Goal: Navigation & Orientation: Find specific page/section

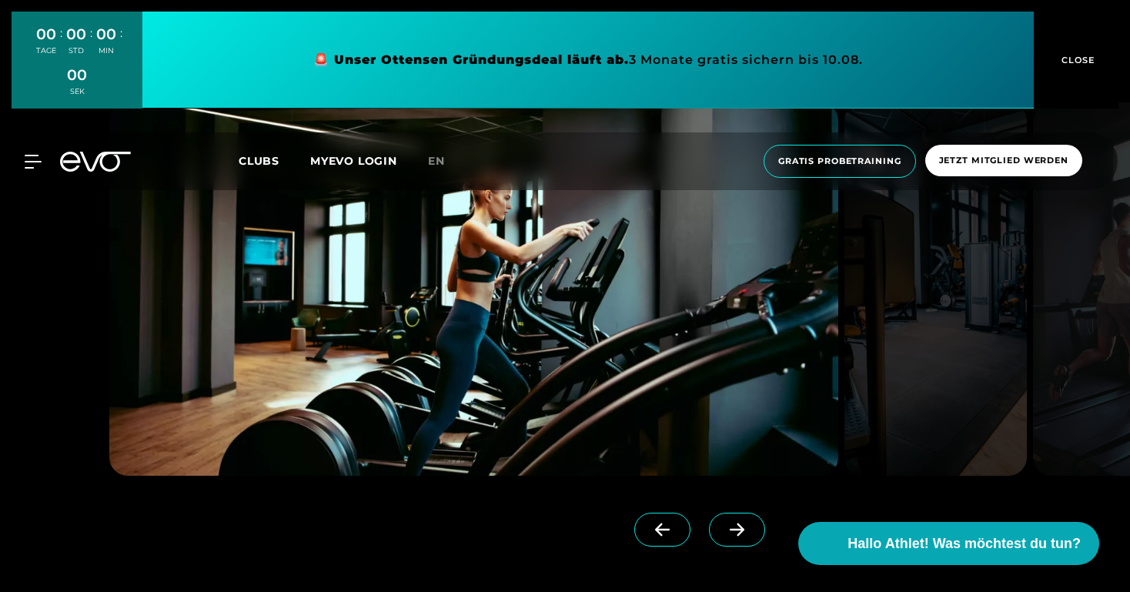
scroll to position [1416, 0]
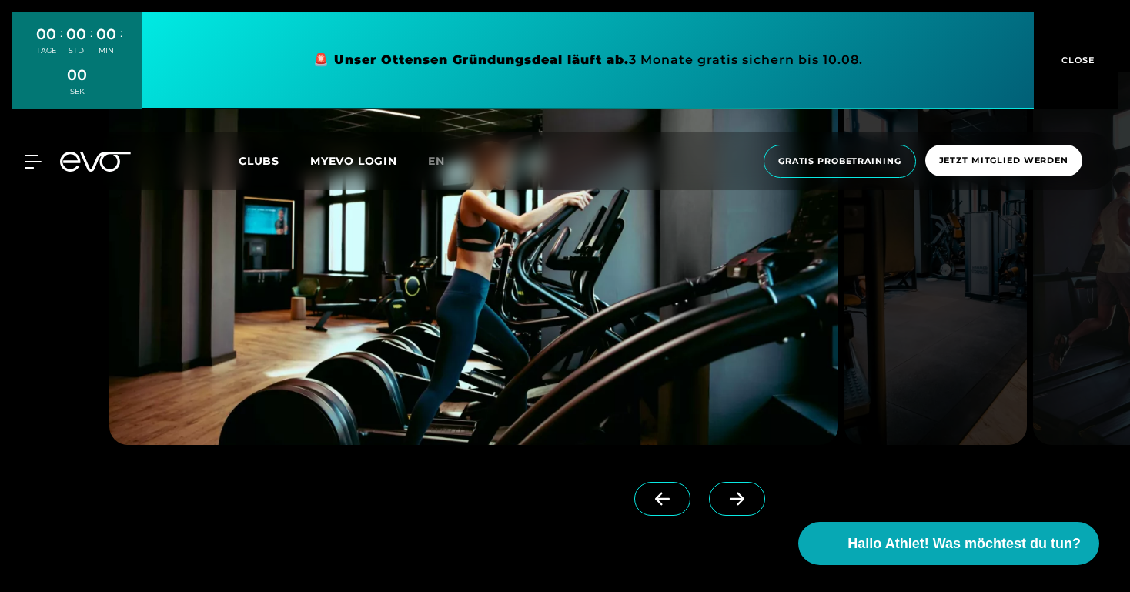
click at [723, 504] on icon at bounding box center [736, 499] width 27 height 14
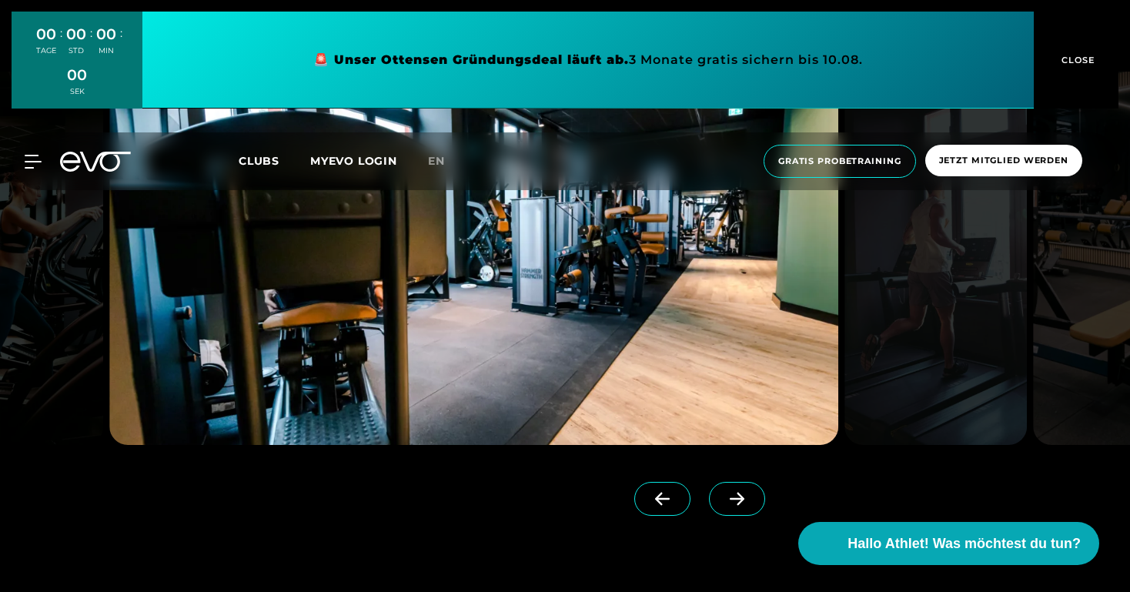
click at [723, 502] on icon at bounding box center [736, 499] width 27 height 14
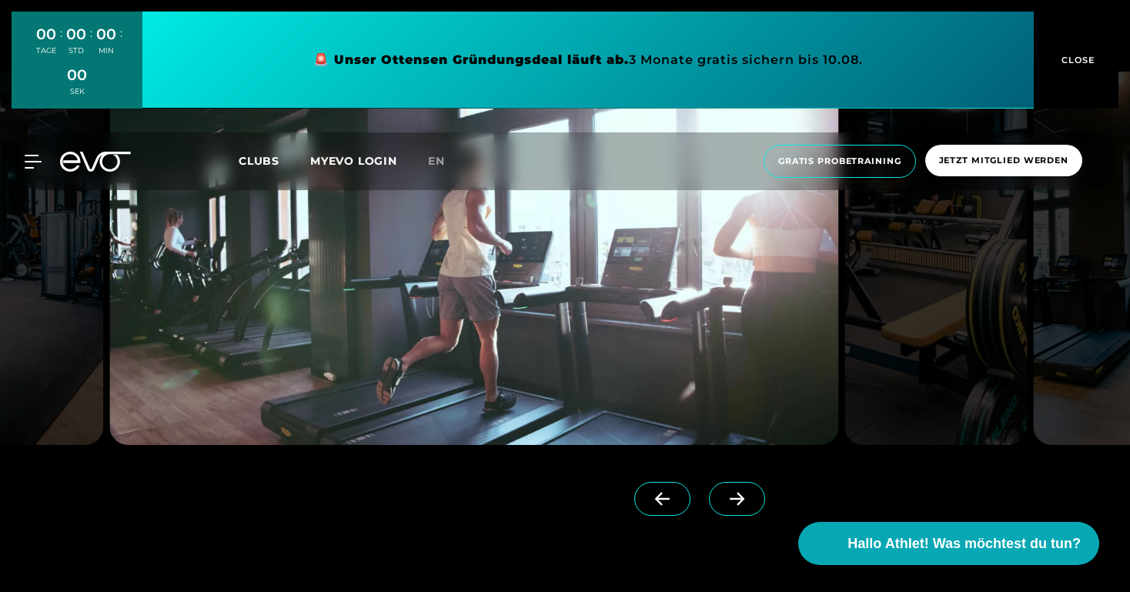
click at [723, 502] on icon at bounding box center [736, 499] width 27 height 14
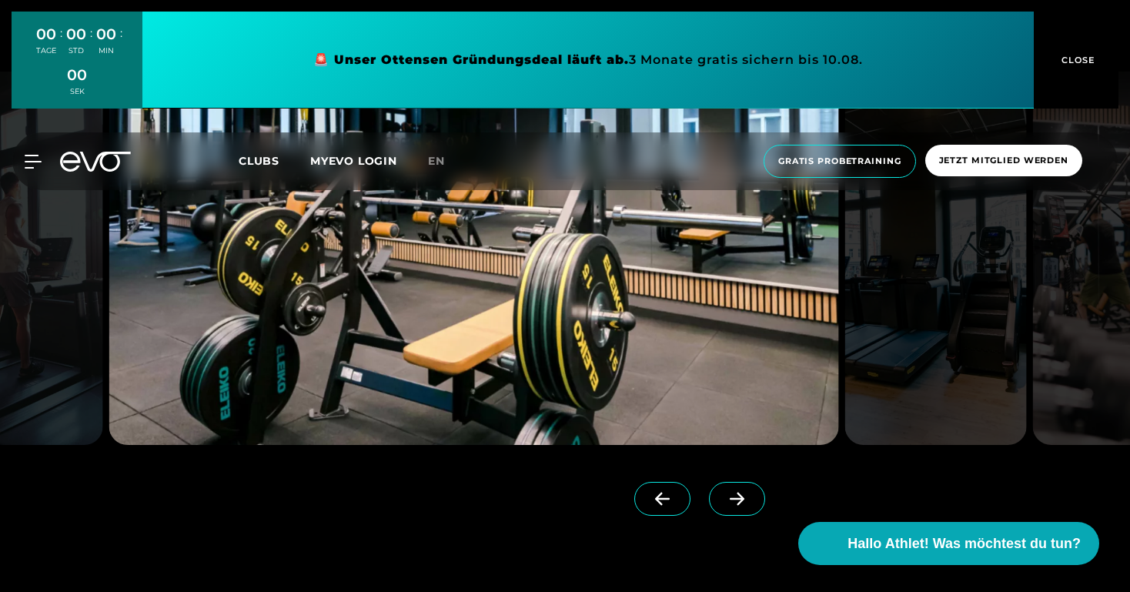
click at [723, 502] on icon at bounding box center [736, 499] width 27 height 14
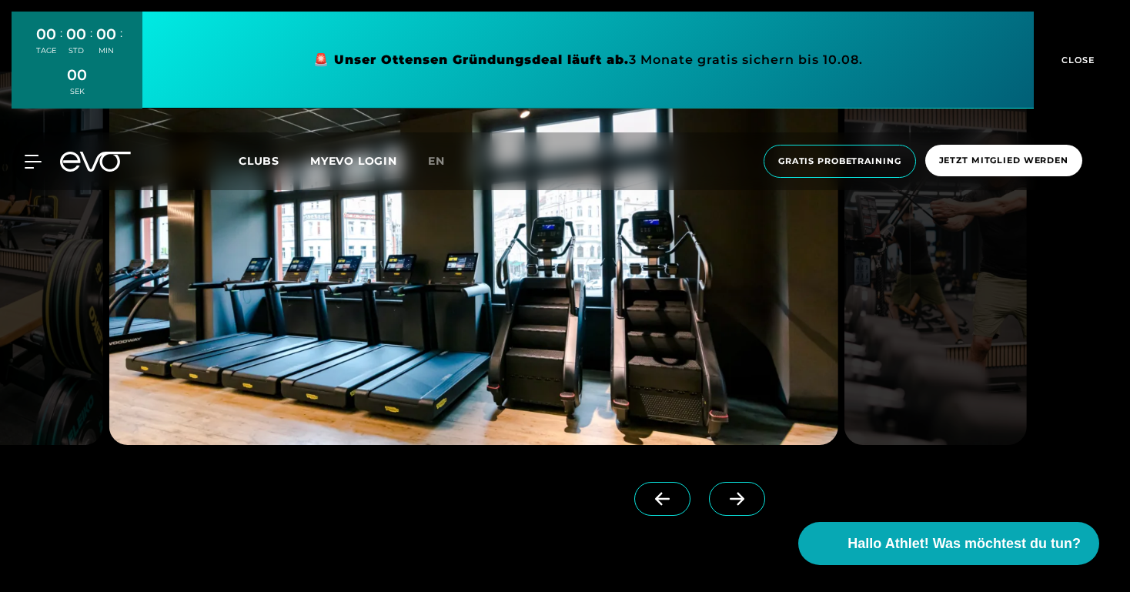
click at [723, 502] on icon at bounding box center [736, 499] width 27 height 14
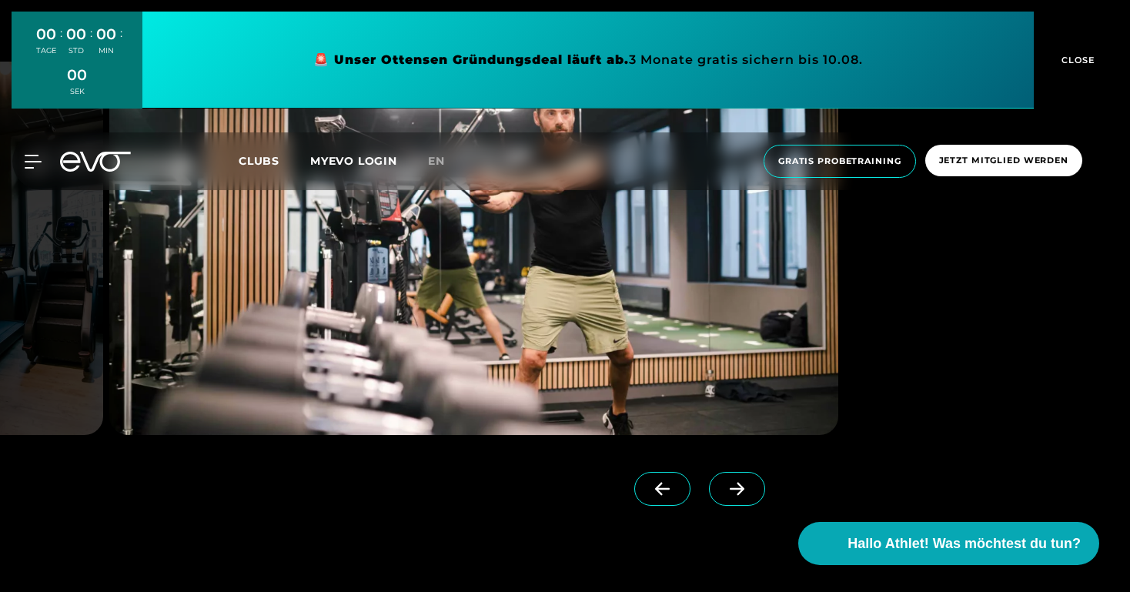
scroll to position [1428, 0]
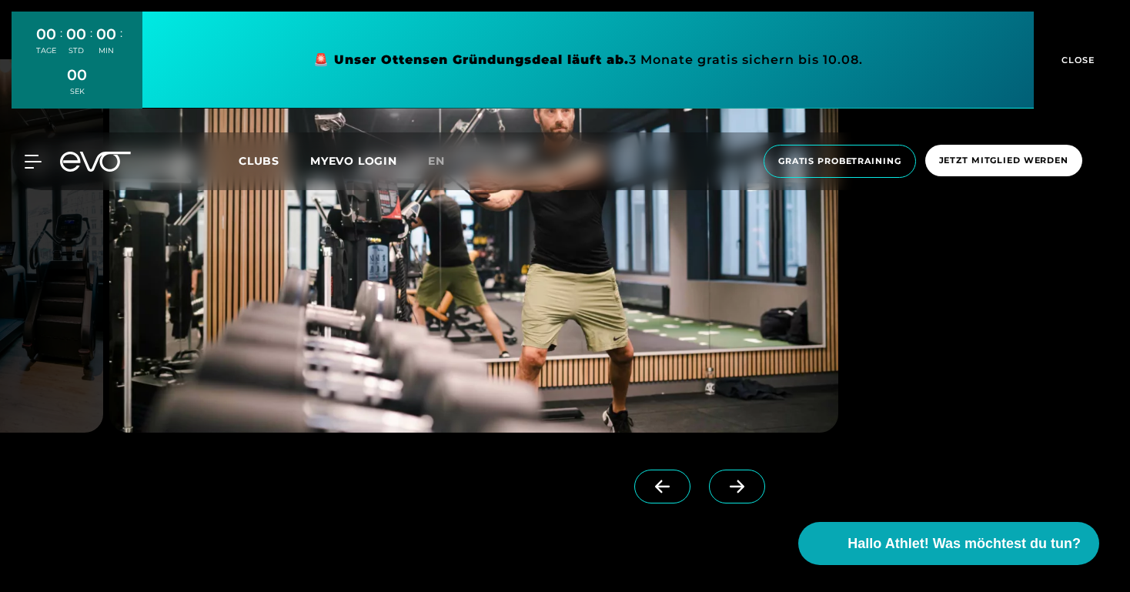
click at [723, 488] on icon at bounding box center [736, 486] width 27 height 14
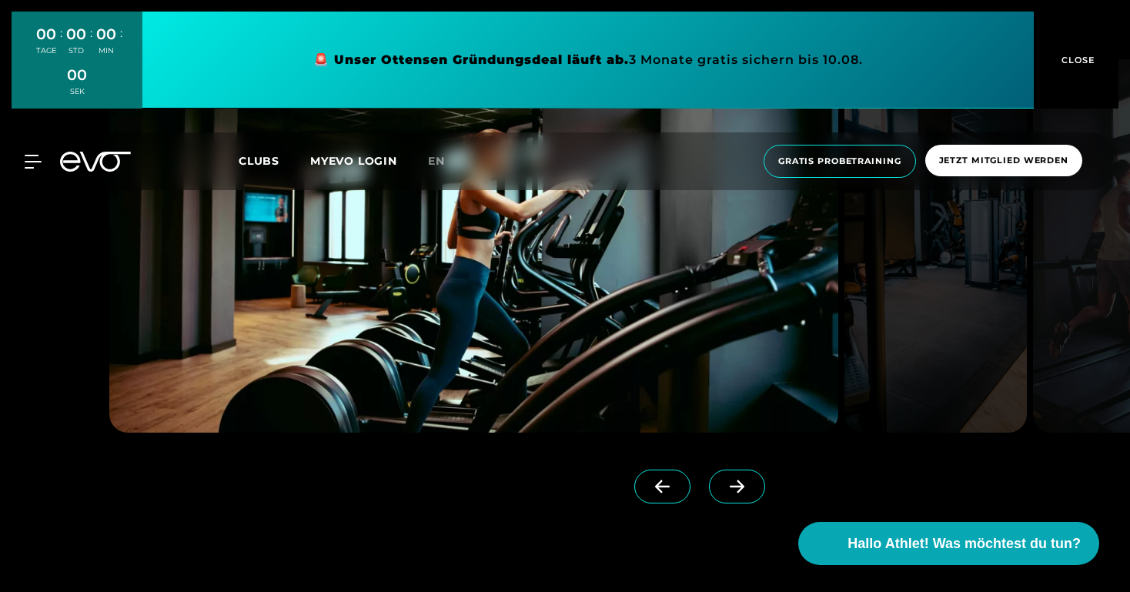
click at [723, 481] on icon at bounding box center [736, 486] width 27 height 14
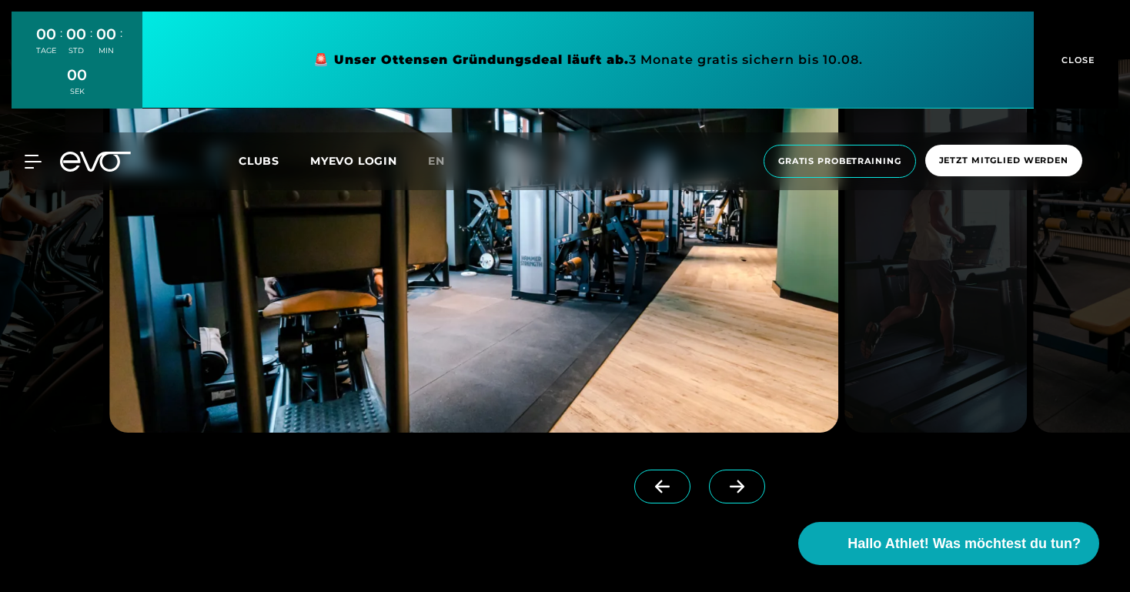
click at [723, 481] on icon at bounding box center [736, 486] width 27 height 14
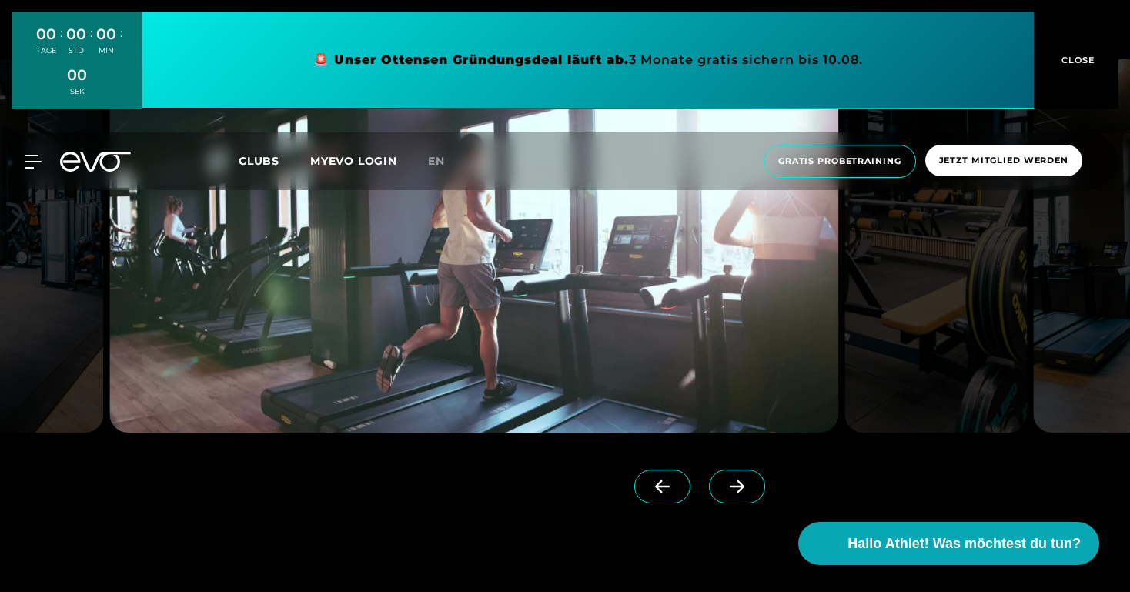
click at [723, 481] on icon at bounding box center [736, 486] width 27 height 14
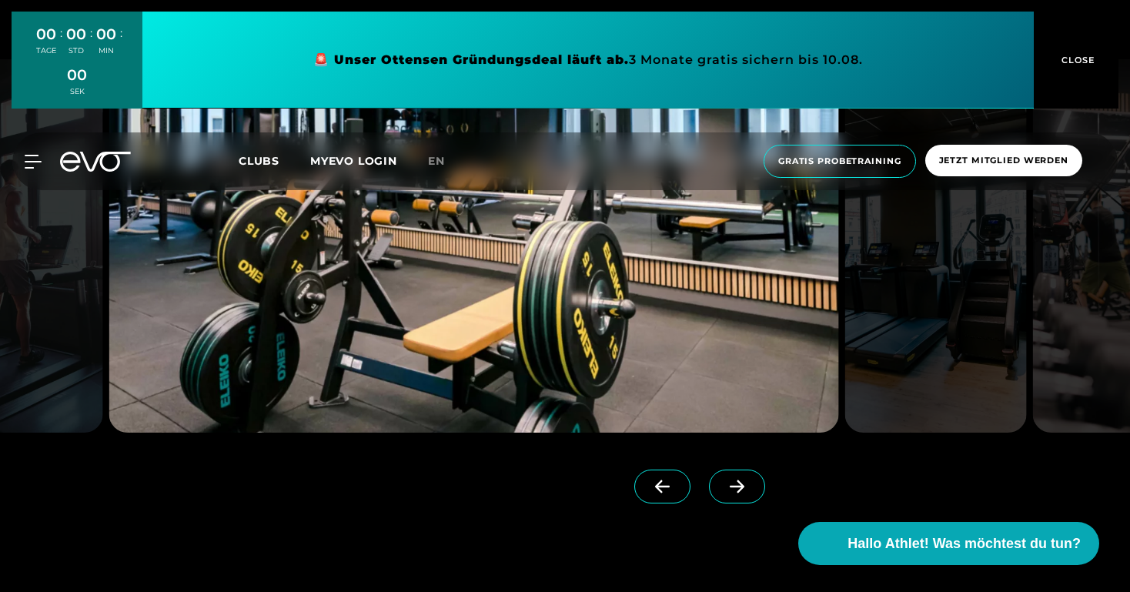
click at [723, 481] on icon at bounding box center [736, 486] width 27 height 14
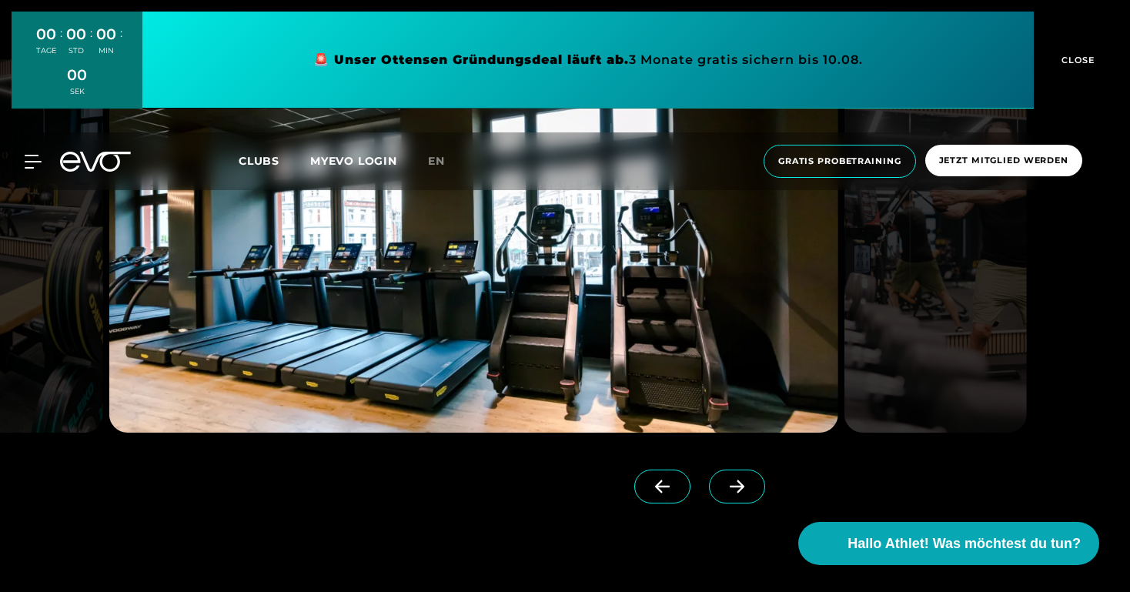
click at [723, 481] on icon at bounding box center [736, 486] width 27 height 14
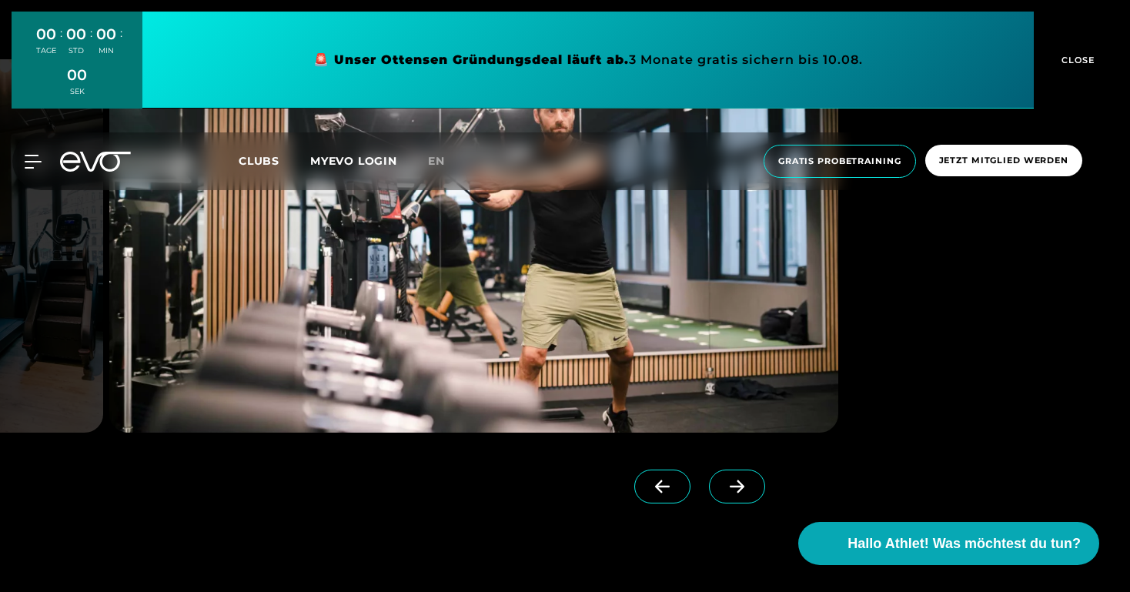
click at [723, 481] on icon at bounding box center [736, 486] width 27 height 14
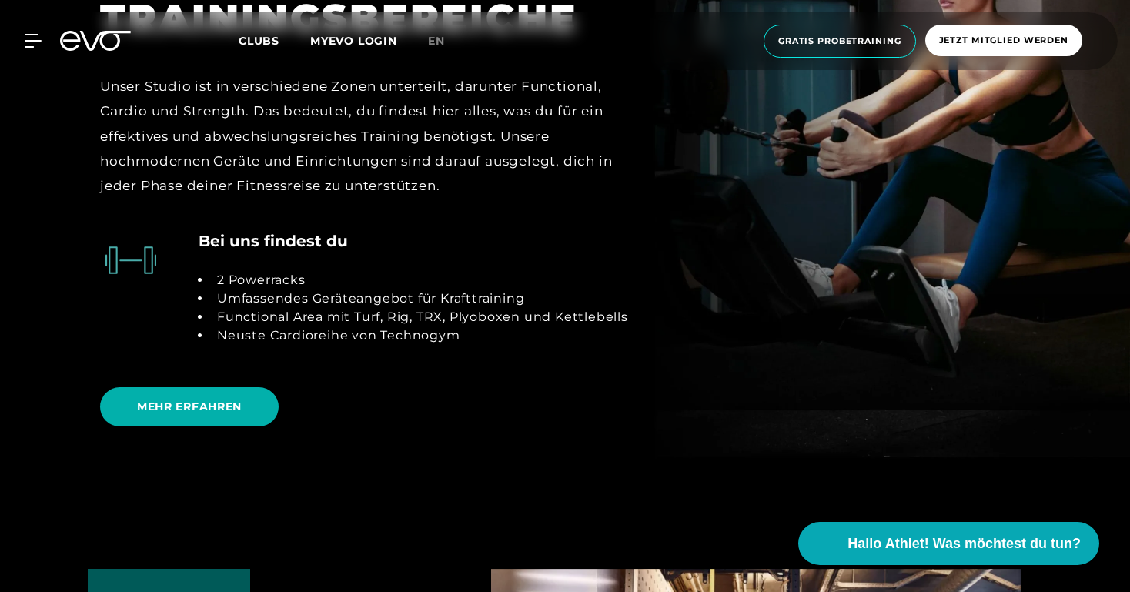
scroll to position [3366, 0]
